Goal: Obtain resource: Download file/media

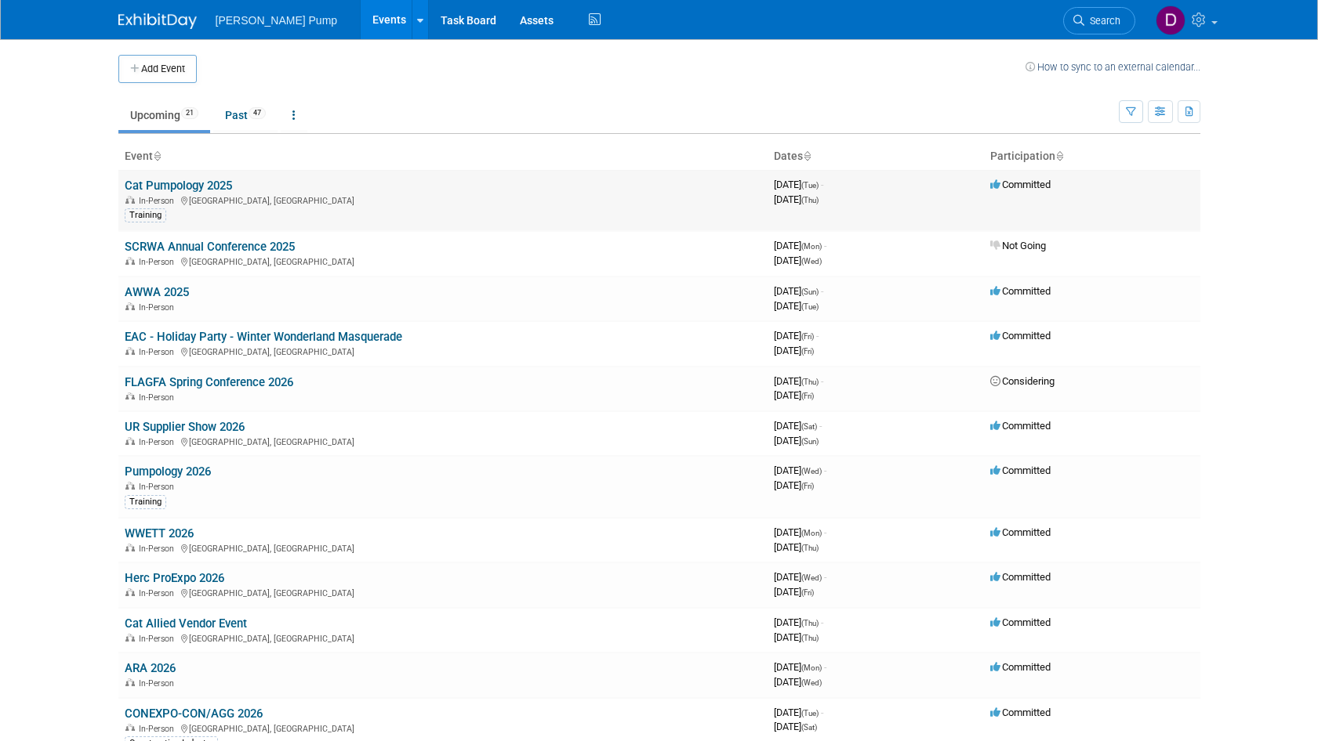
click at [207, 191] on link "Cat Pumpology 2025" at bounding box center [178, 186] width 107 height 14
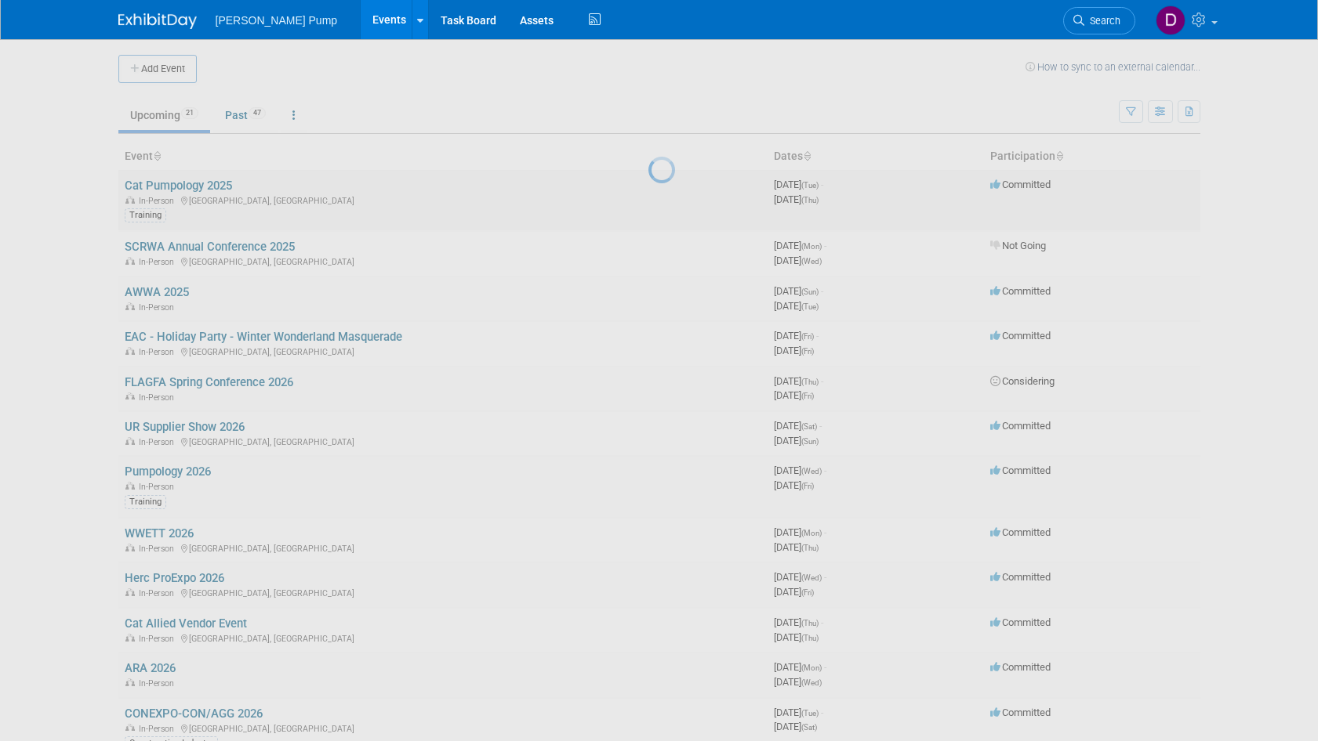
click at [648, 191] on div at bounding box center [659, 370] width 22 height 741
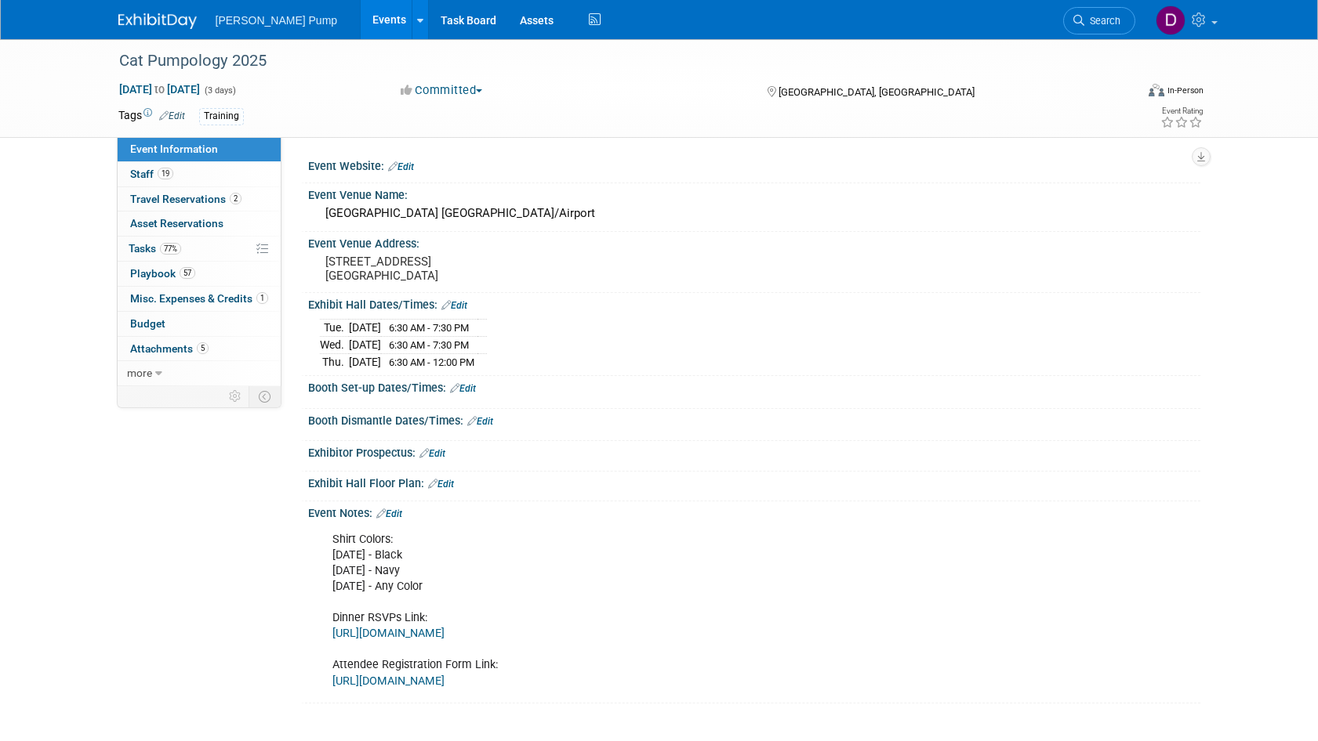
scroll to position [78, 0]
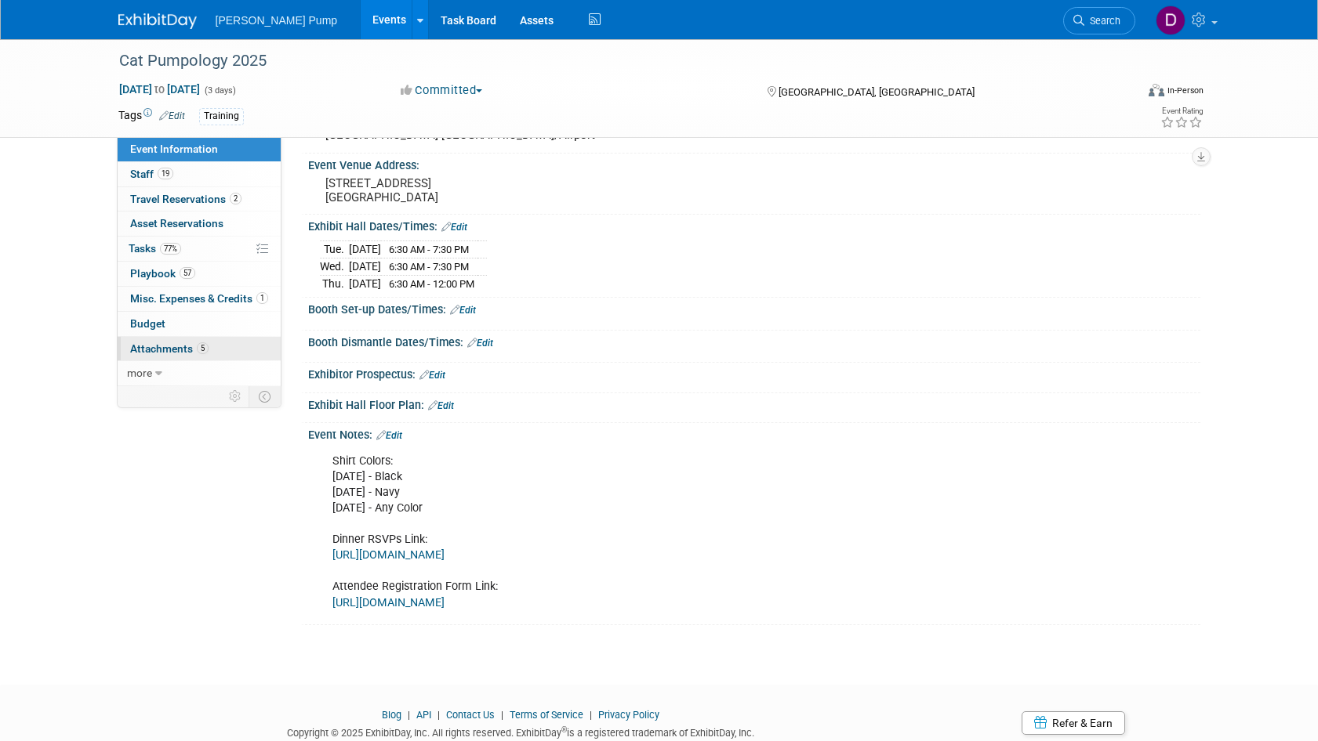
click at [170, 349] on span "Attachments 5" at bounding box center [169, 349] width 78 height 13
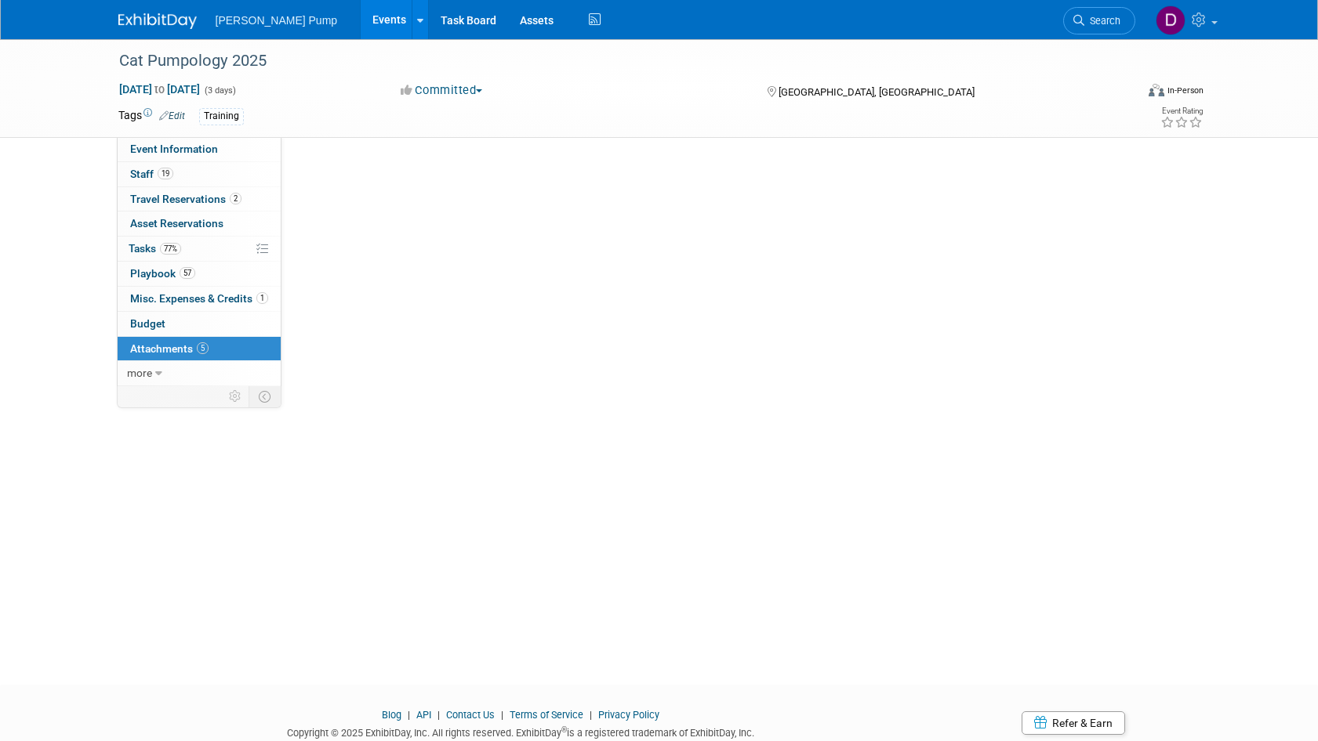
scroll to position [0, 0]
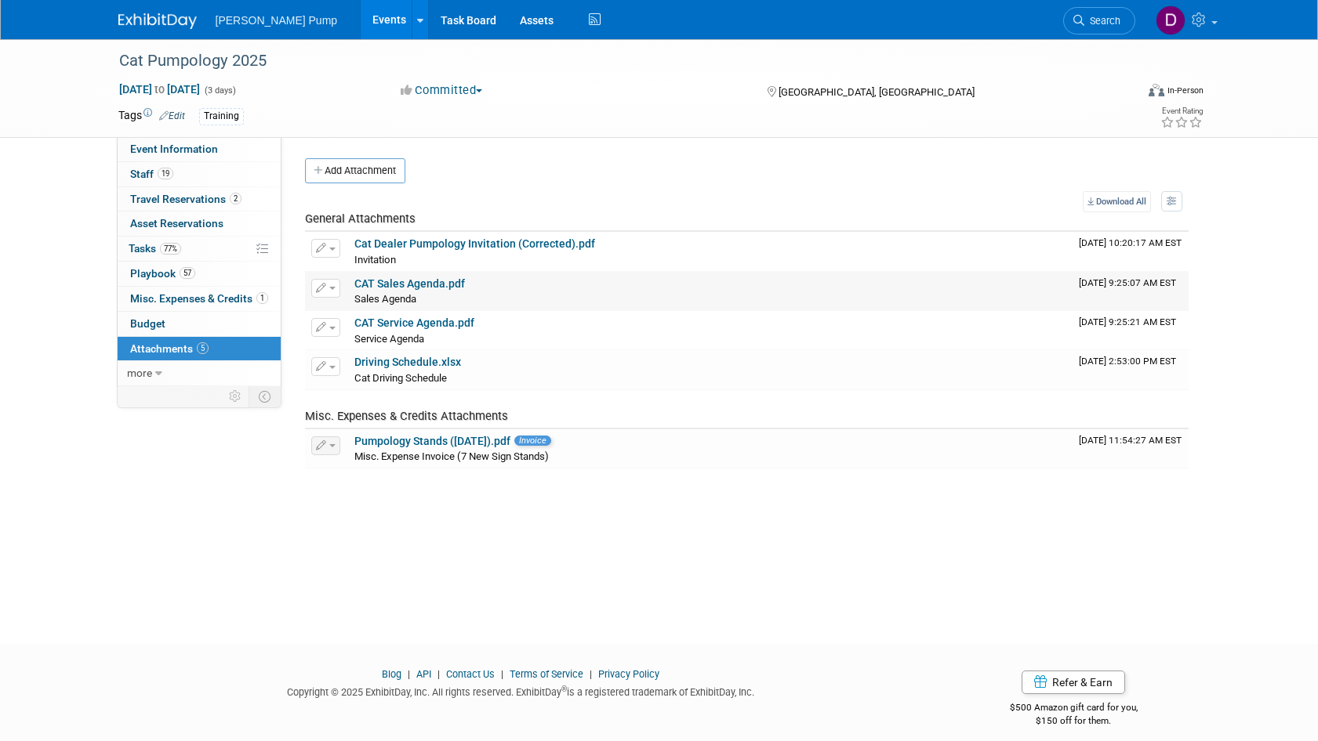
click at [389, 285] on link "CAT Sales Agenda.pdf" at bounding box center [409, 283] width 111 height 13
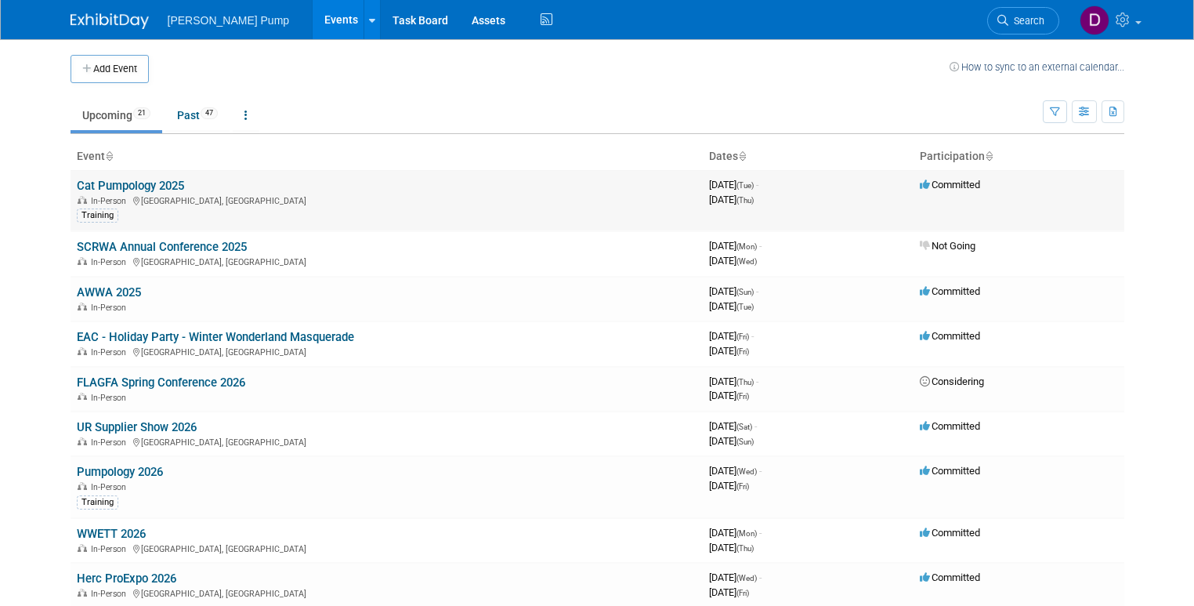
click at [123, 184] on link "Cat Pumpology 2025" at bounding box center [130, 186] width 107 height 14
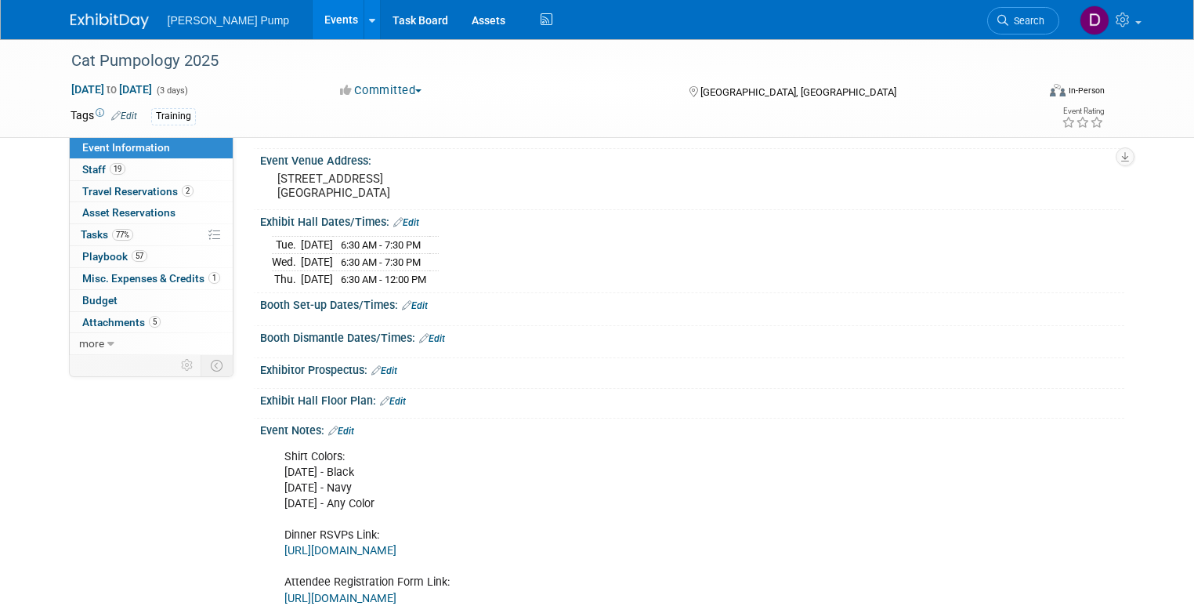
scroll to position [266, 0]
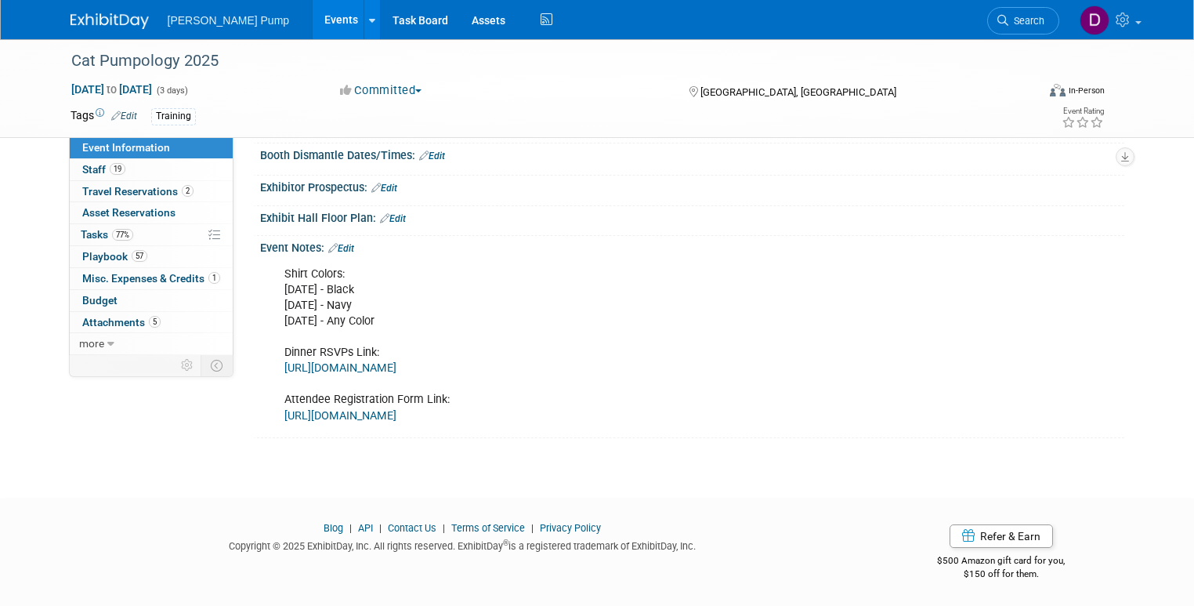
click at [397, 413] on link "[URL][DOMAIN_NAME]" at bounding box center [341, 415] width 112 height 13
